Goal: Transaction & Acquisition: Purchase product/service

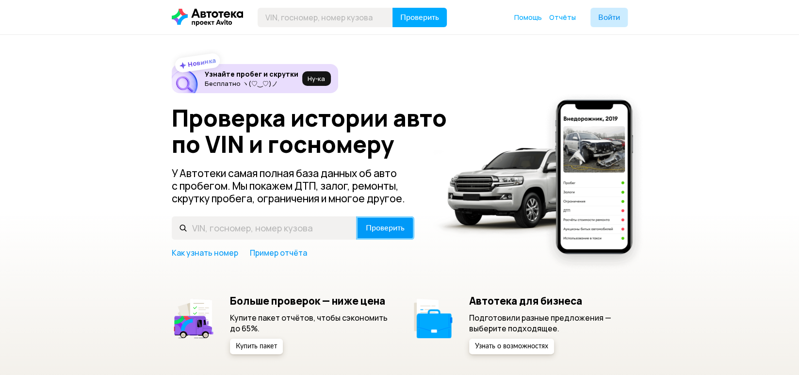
click at [366, 232] on span "Проверить" at bounding box center [385, 228] width 39 height 8
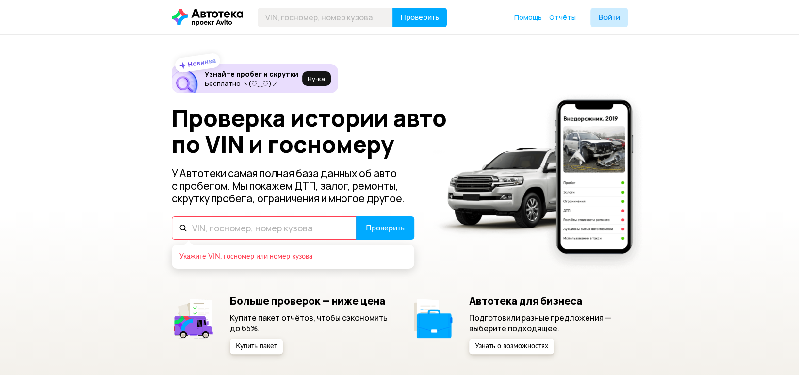
click at [172, 234] on input "text" at bounding box center [264, 227] width 185 height 23
paste input "[VEHICLE_IDENTIFICATION_NUMBER]"
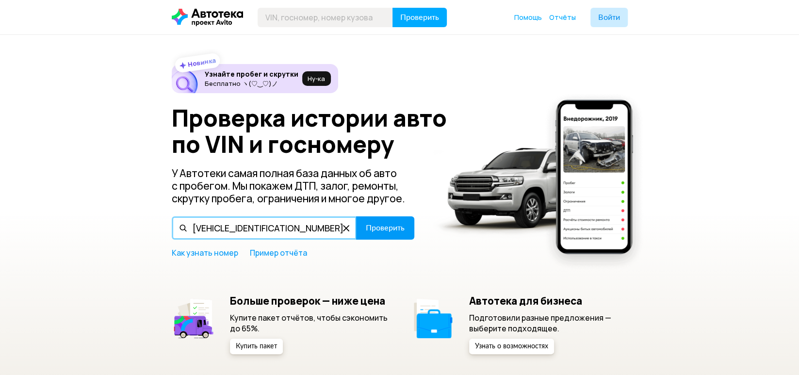
type input "[VEHICLE_IDENTIFICATION_NUMBER]"
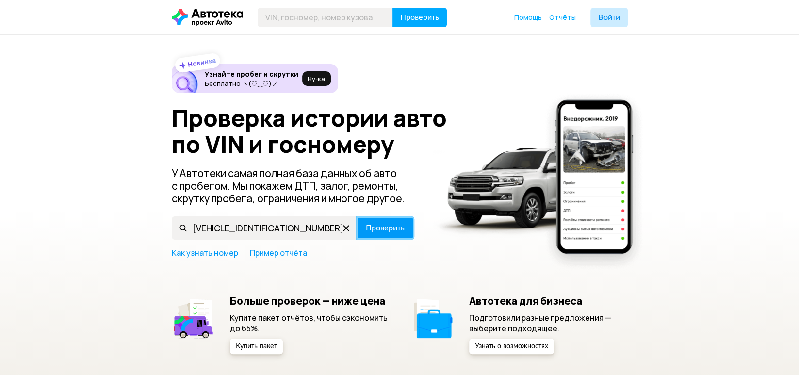
click at [366, 225] on span "Проверить" at bounding box center [385, 228] width 39 height 8
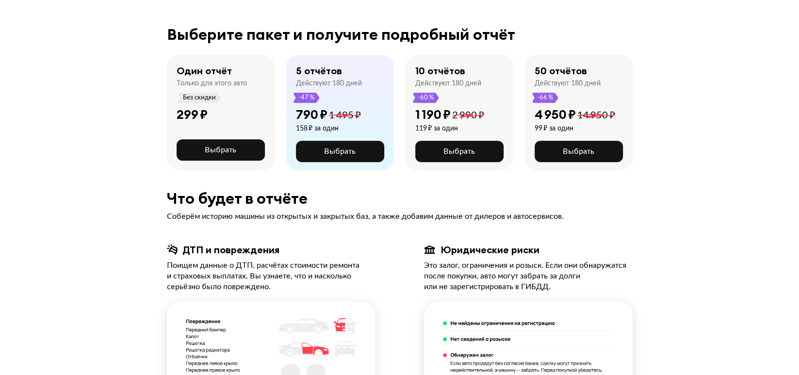
scroll to position [244, 0]
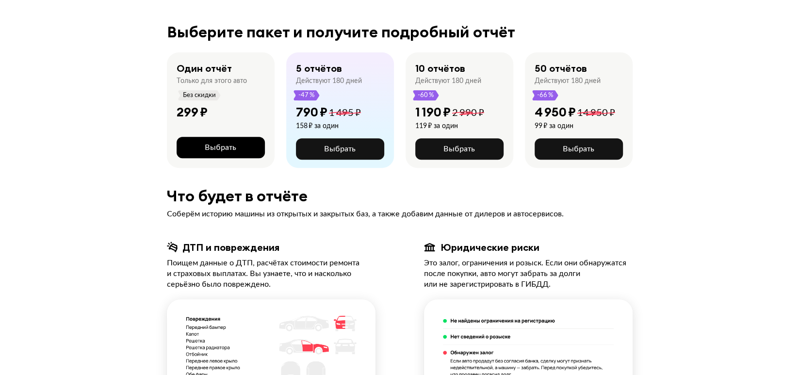
click at [202, 137] on button "Выбрать" at bounding box center [221, 147] width 88 height 21
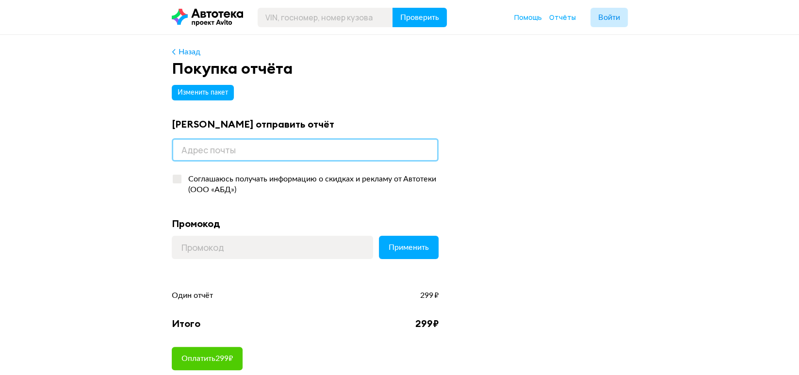
click at [234, 146] on input "email" at bounding box center [305, 149] width 267 height 23
type input "[EMAIL_ADDRESS][DOMAIN_NAME]"
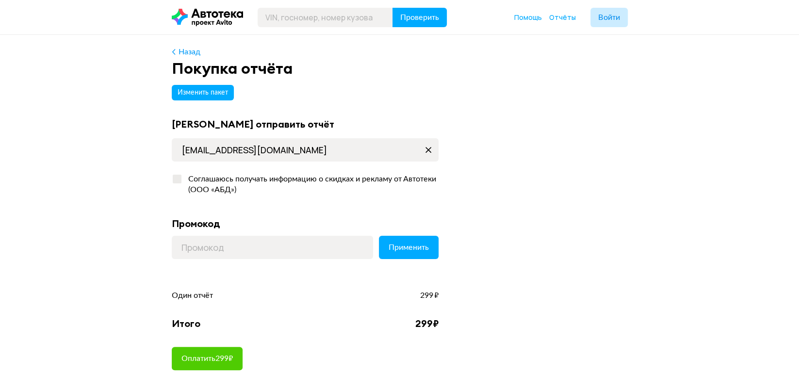
click at [236, 262] on form "Применить" at bounding box center [305, 252] width 267 height 33
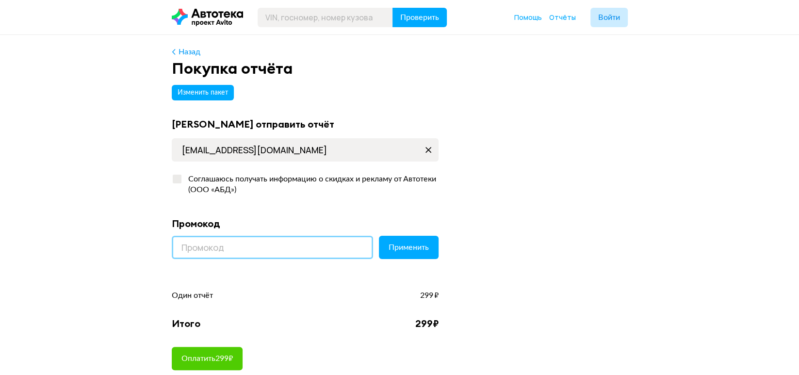
click at [223, 244] on input at bounding box center [272, 247] width 201 height 23
paste input "LETSGO"
type input "LETSGO"
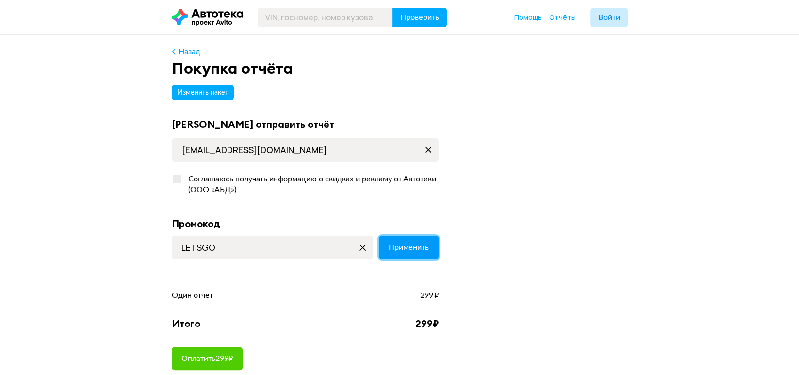
click at [404, 244] on span "Применить" at bounding box center [409, 248] width 40 height 8
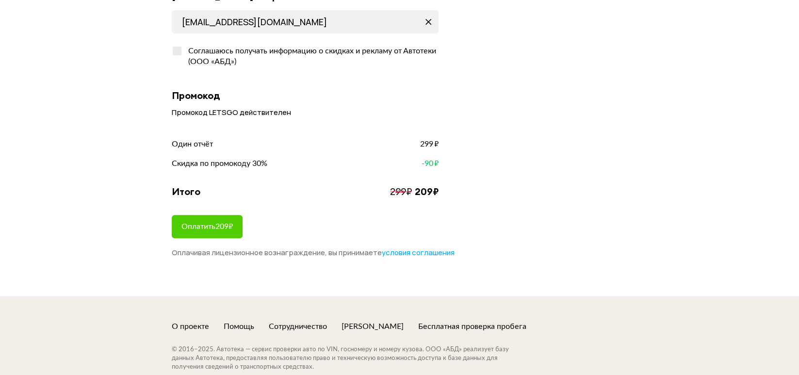
scroll to position [137, 0]
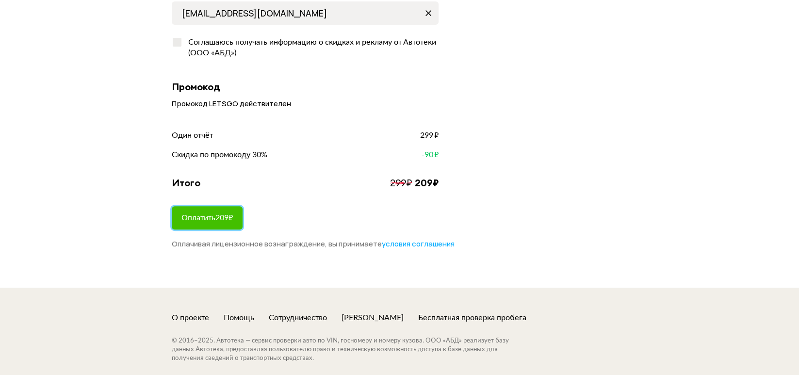
click at [216, 217] on span "Оплатить 209 ₽" at bounding box center [206, 218] width 51 height 8
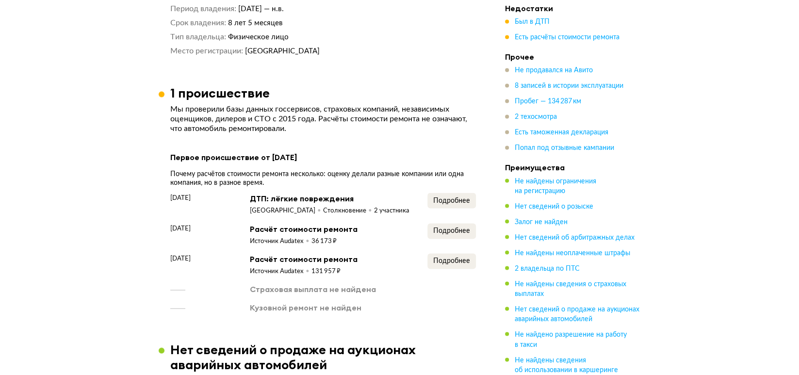
scroll to position [1178, 0]
